Goal: Use online tool/utility: Utilize a website feature to perform a specific function

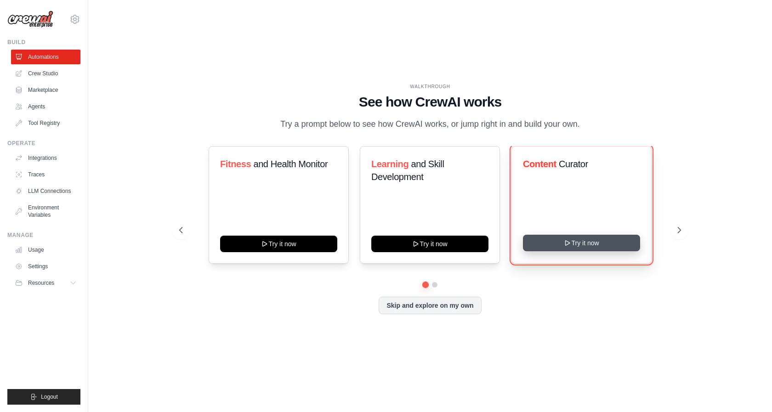
click at [575, 248] on button "Try it now" at bounding box center [581, 243] width 117 height 17
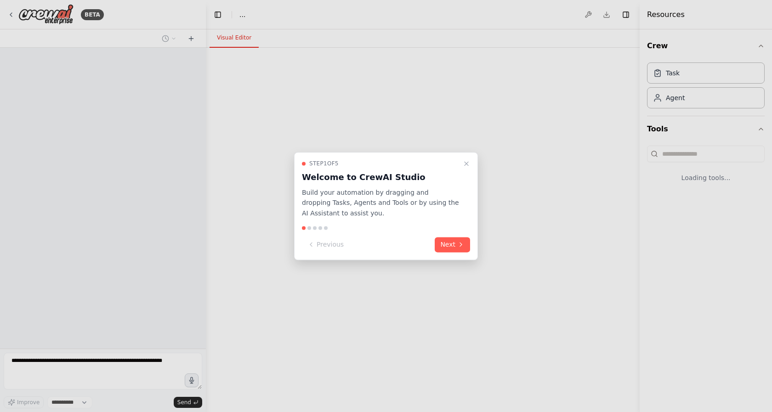
select select "****"
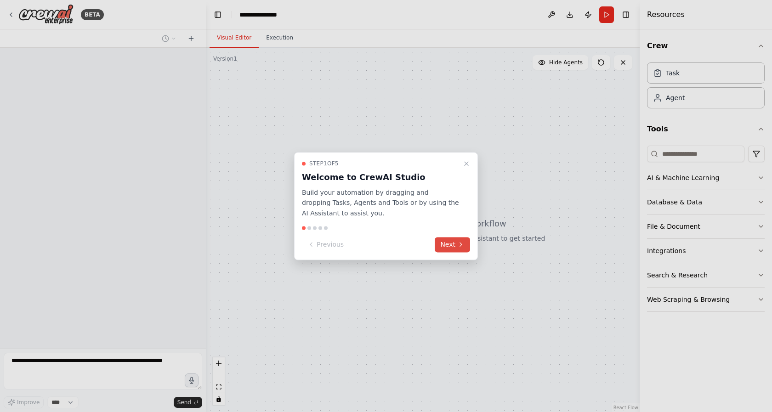
click at [460, 247] on icon at bounding box center [460, 244] width 7 height 7
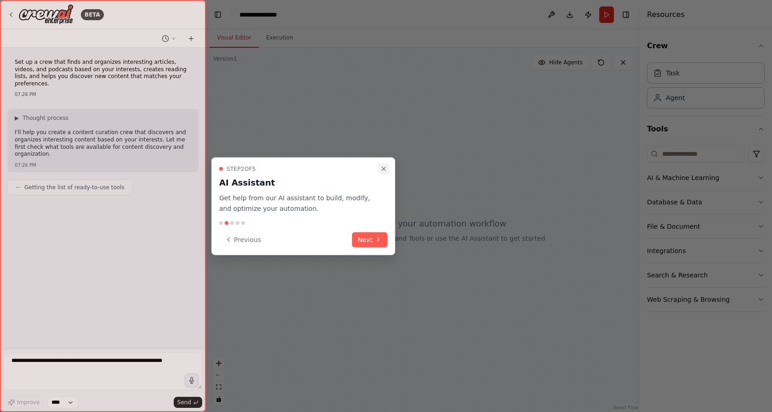
click at [388, 169] on button "Close walkthrough" at bounding box center [383, 169] width 11 height 11
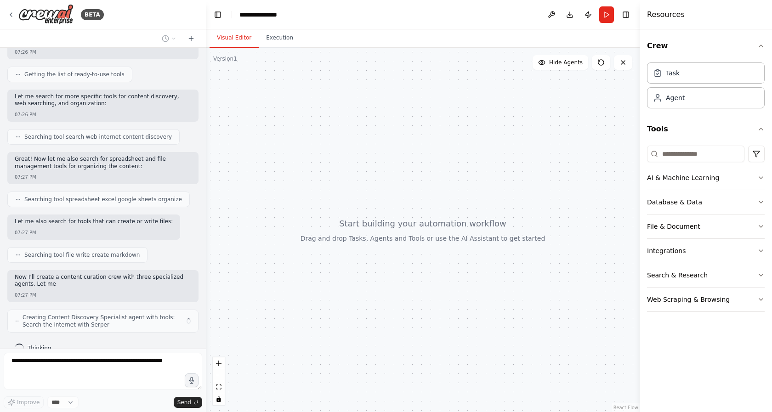
scroll to position [120, 0]
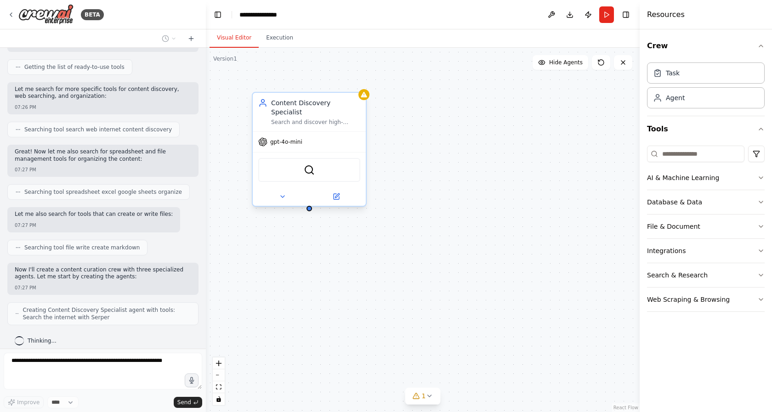
click at [319, 132] on div "gpt-4o-mini" at bounding box center [309, 142] width 113 height 20
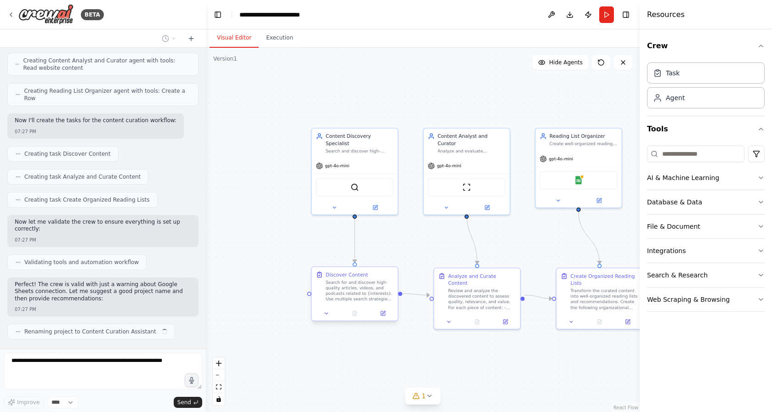
scroll to position [408, 0]
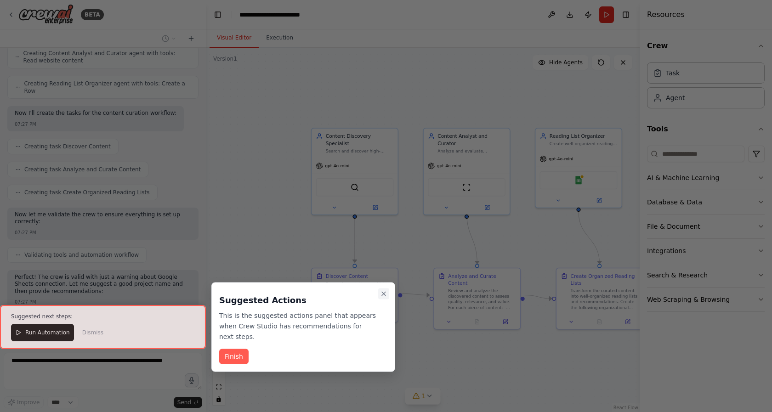
click at [383, 295] on icon "Close walkthrough" at bounding box center [383, 293] width 7 height 7
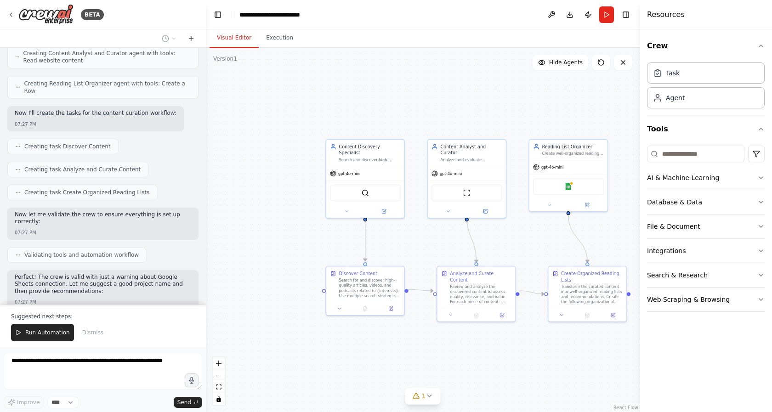
click at [758, 43] on icon "button" at bounding box center [760, 45] width 7 height 7
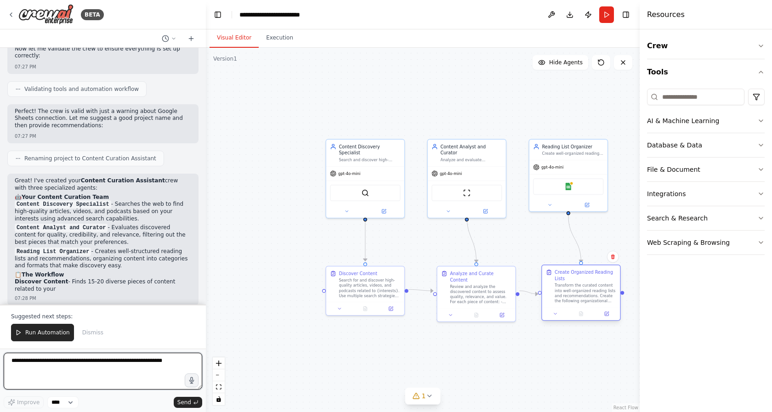
drag, startPoint x: 580, startPoint y: 268, endPoint x: 571, endPoint y: 271, distance: 9.0
click at [571, 271] on div "Create Organized Reading Lists Transform the curated content into well-organize…" at bounding box center [581, 286] width 78 height 42
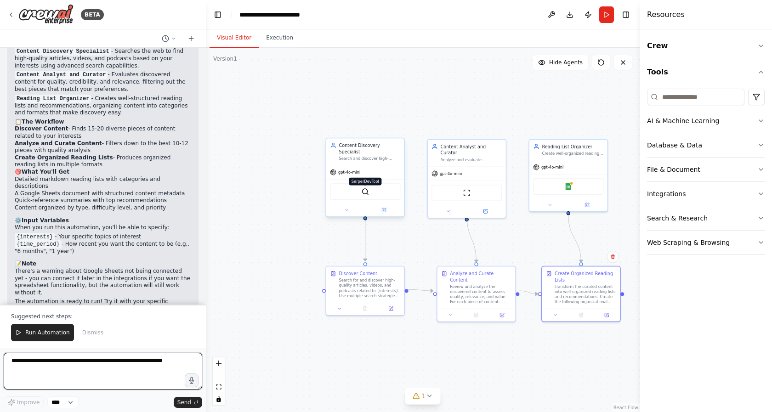
scroll to position [734, 0]
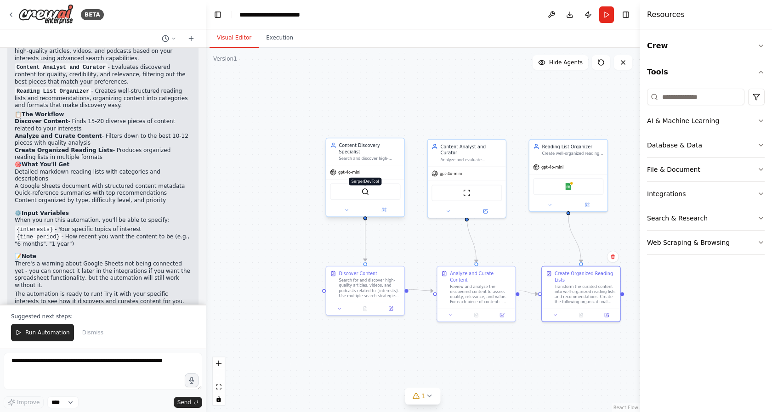
click at [365, 188] on img at bounding box center [365, 192] width 8 height 8
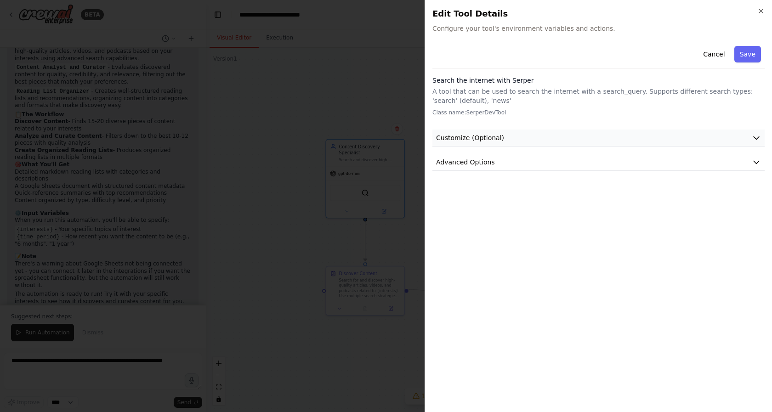
click at [503, 135] on button "Customize (Optional)" at bounding box center [598, 138] width 332 height 17
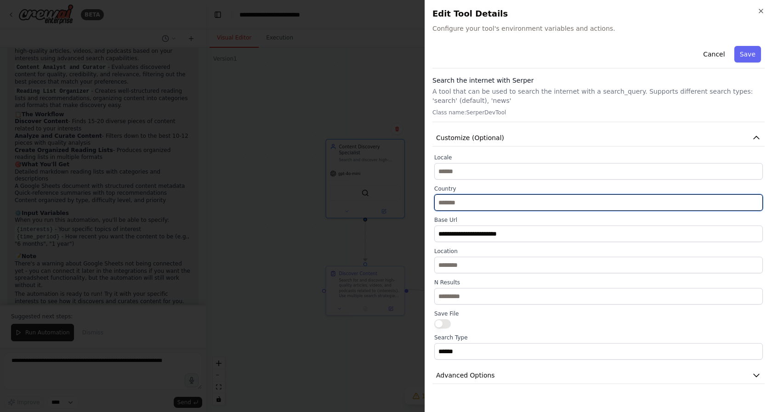
click at [472, 203] on input "text" at bounding box center [598, 202] width 329 height 17
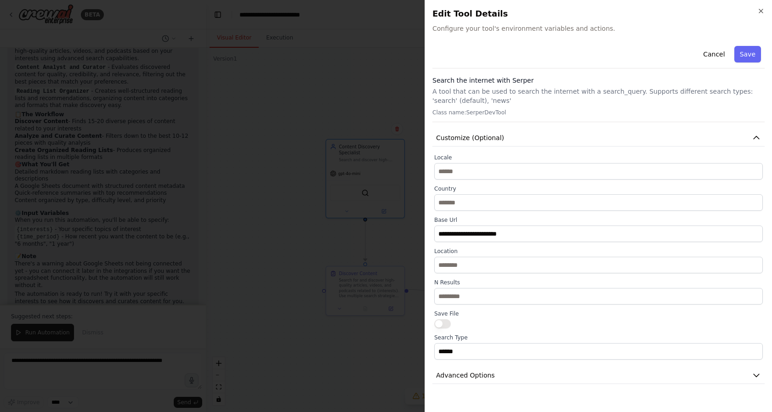
click at [290, 249] on div at bounding box center [386, 206] width 772 height 412
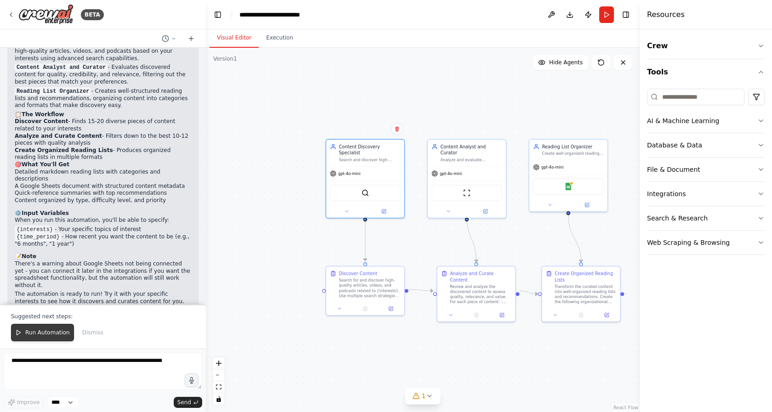
click at [50, 331] on span "Run Automation" at bounding box center [47, 332] width 45 height 7
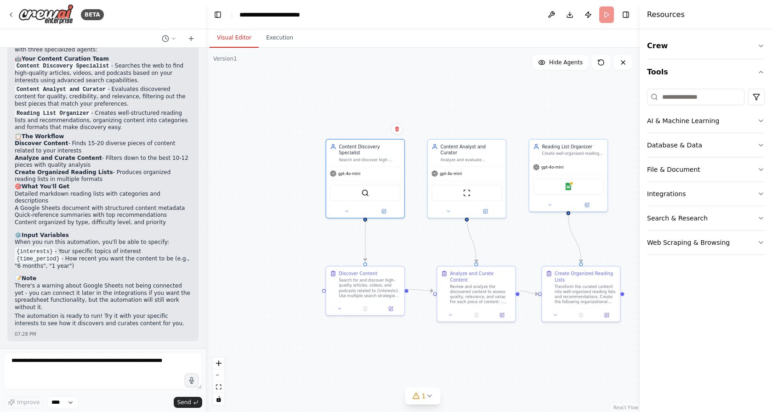
scroll to position [690, 0]
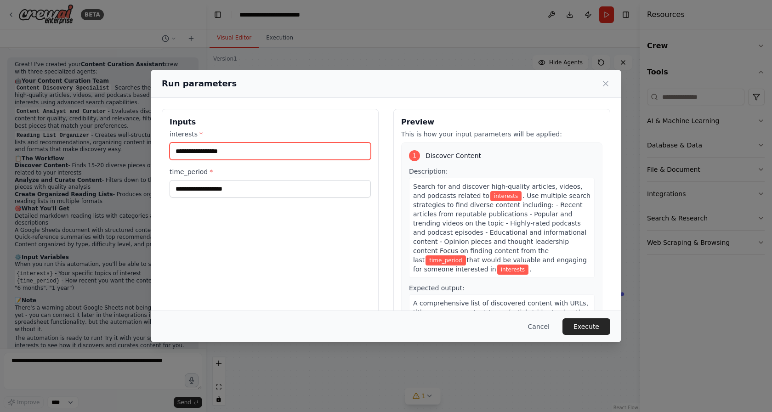
click at [302, 151] on input "interests *" at bounding box center [270, 150] width 201 height 17
type input "**********"
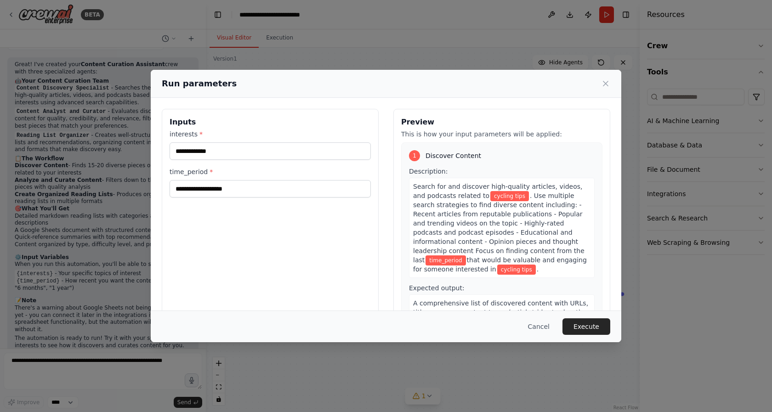
click at [256, 191] on input "time_period *" at bounding box center [270, 188] width 201 height 17
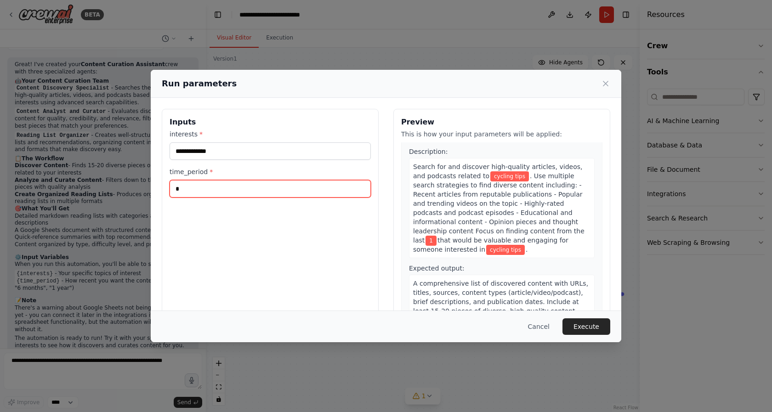
scroll to position [30, 0]
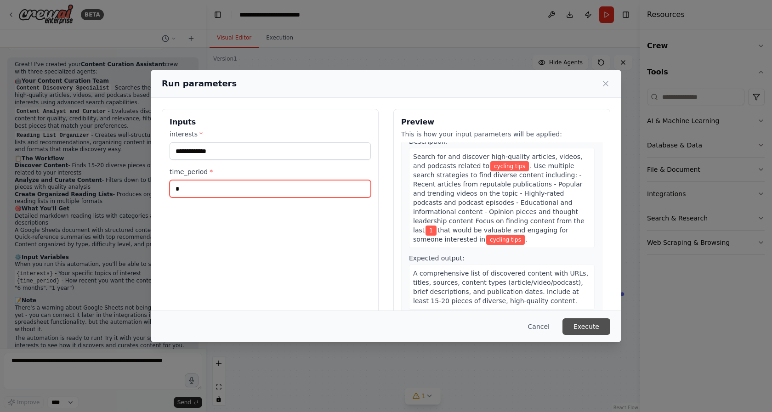
type input "*"
click at [590, 330] on button "Execute" at bounding box center [587, 327] width 48 height 17
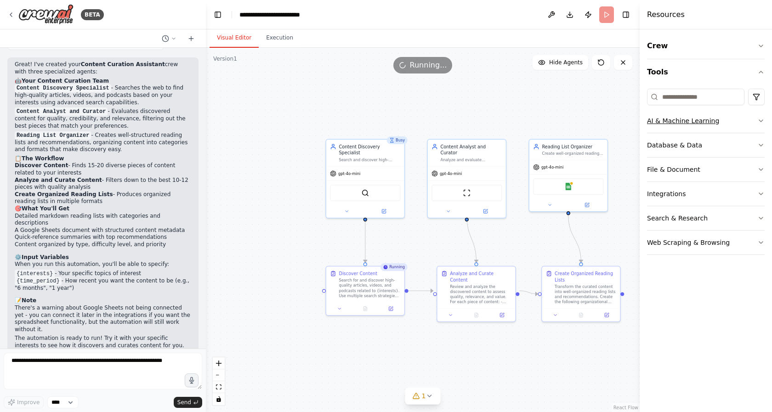
click at [760, 119] on icon "button" at bounding box center [760, 120] width 7 height 7
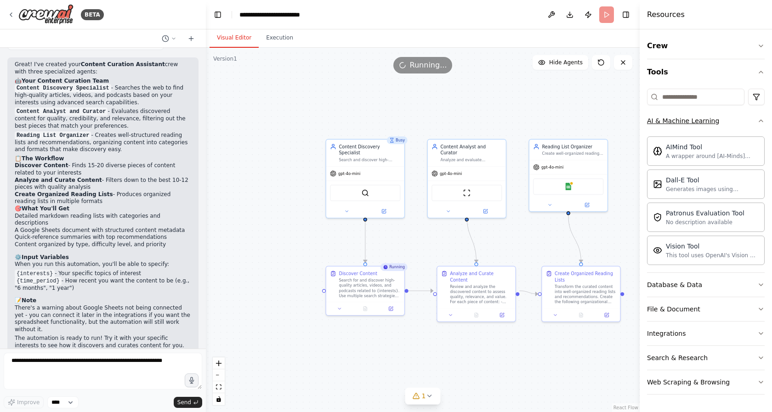
click at [760, 119] on icon "button" at bounding box center [760, 120] width 7 height 7
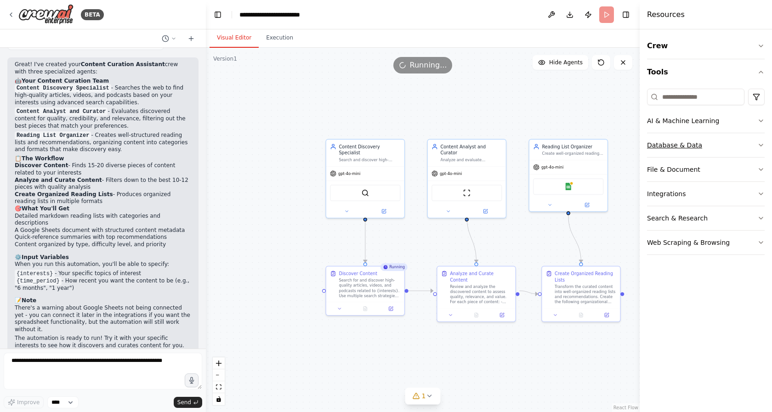
click at [761, 143] on icon "button" at bounding box center [760, 145] width 7 height 7
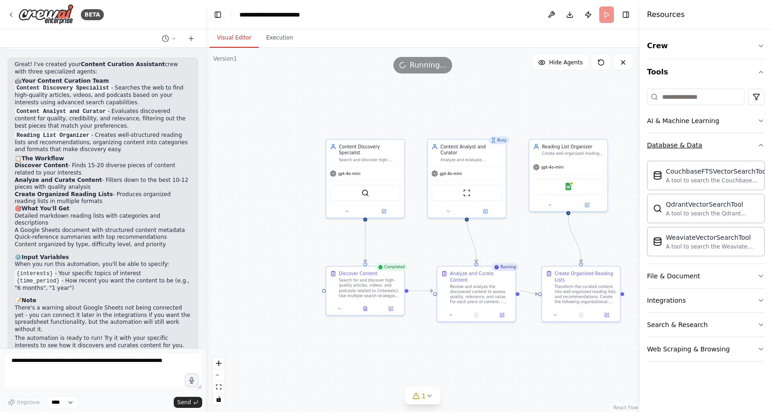
click at [761, 143] on icon "button" at bounding box center [760, 145] width 7 height 7
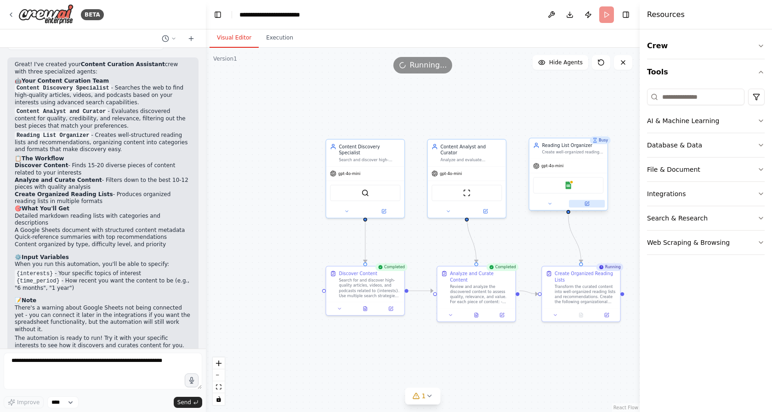
click at [588, 203] on icon at bounding box center [587, 203] width 3 height 3
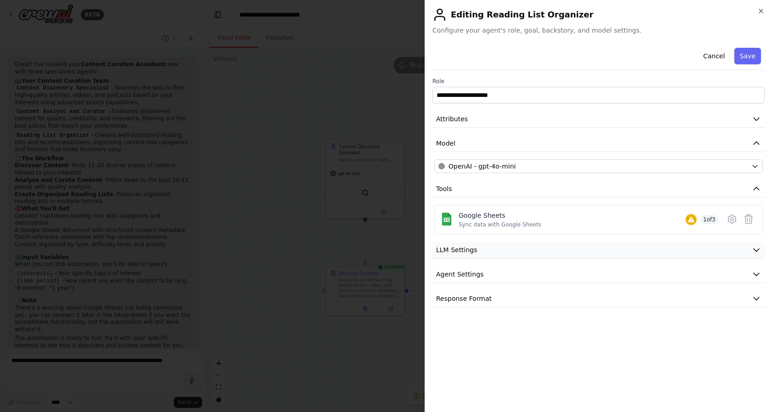
click at [669, 246] on button "LLM Settings" at bounding box center [598, 250] width 332 height 17
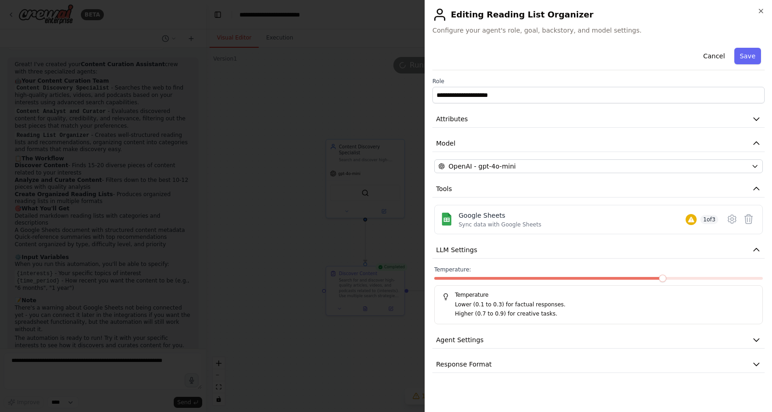
click at [353, 333] on div at bounding box center [386, 206] width 772 height 412
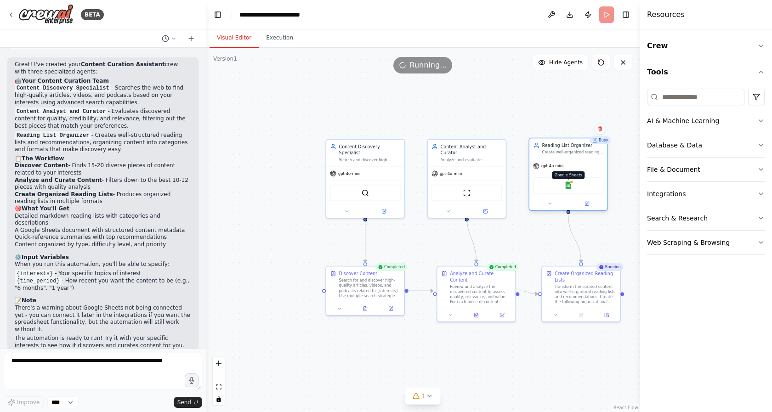
click at [567, 183] on img at bounding box center [569, 186] width 8 height 8
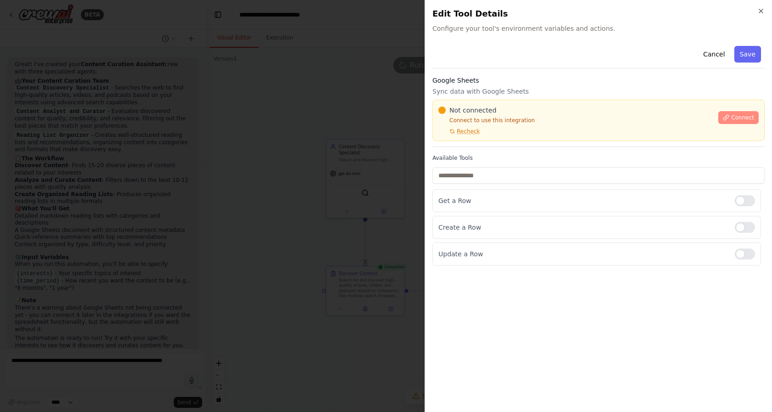
click at [745, 120] on span "Connect" at bounding box center [742, 117] width 23 height 7
click at [760, 10] on icon "button" at bounding box center [760, 10] width 7 height 7
